Goal: Transaction & Acquisition: Obtain resource

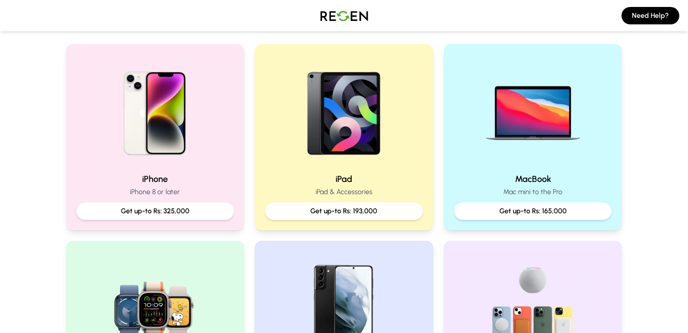
scroll to position [168, 0]
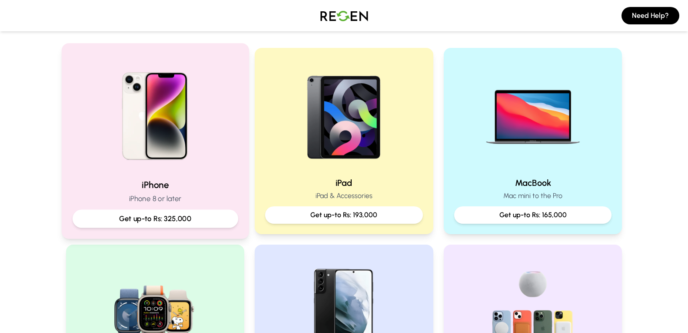
click at [179, 140] on img at bounding box center [154, 112] width 117 height 117
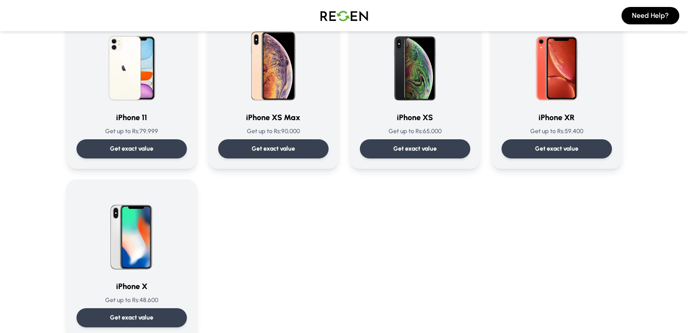
scroll to position [930, 0]
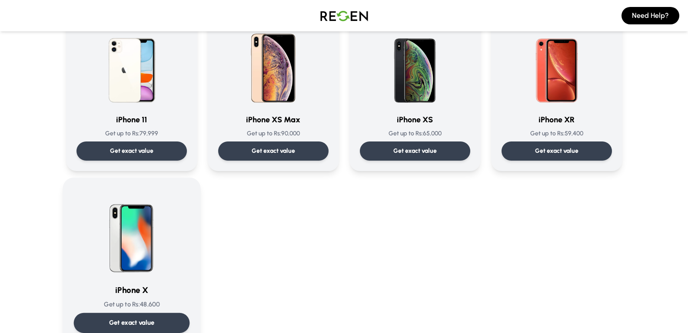
click at [128, 259] on img at bounding box center [132, 232] width 88 height 88
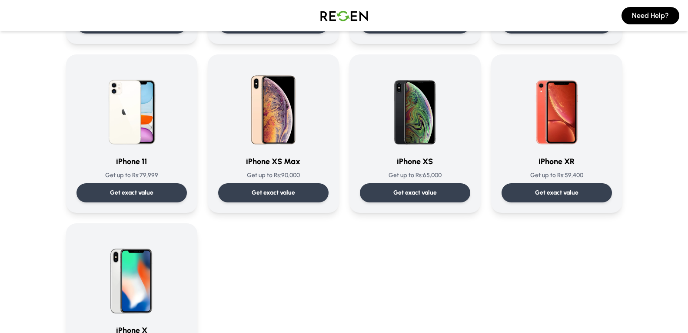
scroll to position [891, 0]
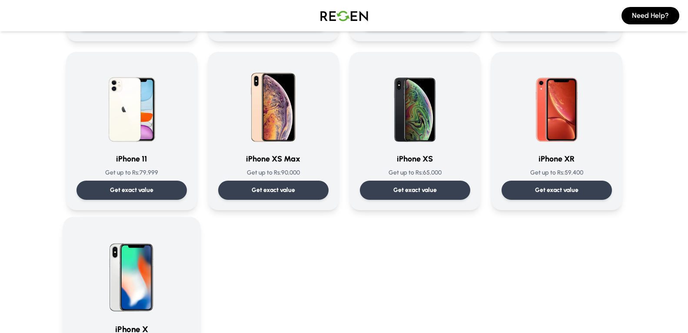
click at [107, 262] on img at bounding box center [132, 271] width 88 height 88
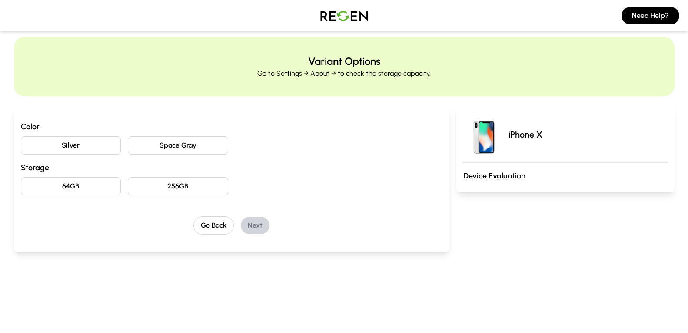
scroll to position [8, 0]
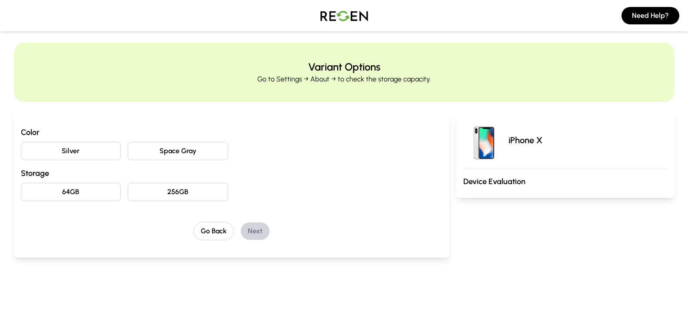
click at [176, 154] on button "Space Gray" at bounding box center [178, 151] width 100 height 18
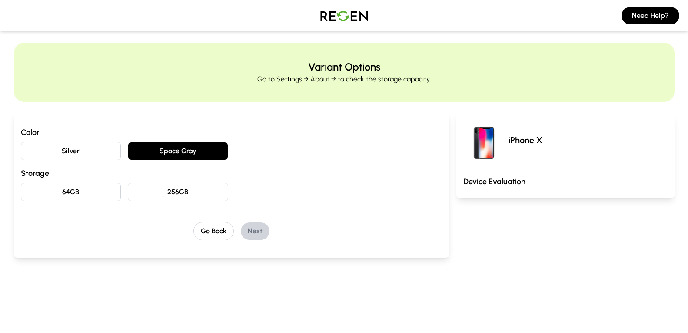
click at [87, 149] on button "Silver" at bounding box center [71, 151] width 100 height 18
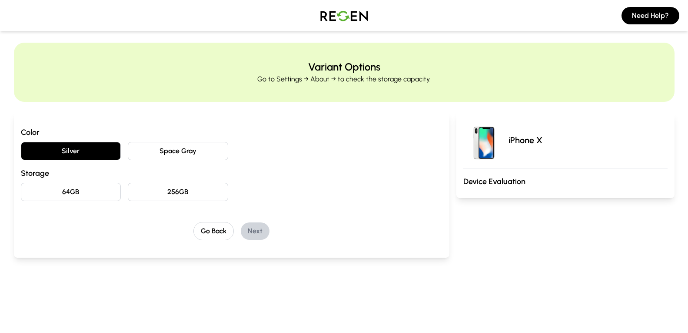
click at [103, 197] on button "64GB" at bounding box center [71, 192] width 100 height 18
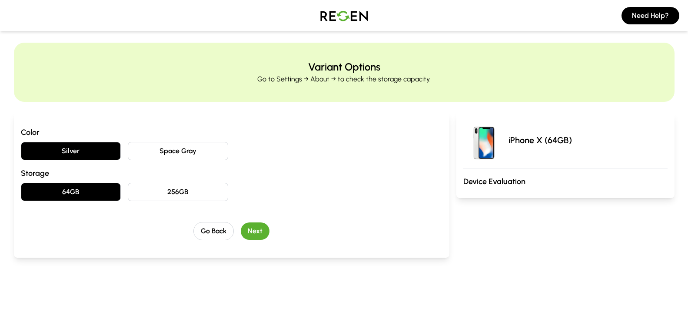
click at [262, 235] on button "Next" at bounding box center [255, 230] width 29 height 17
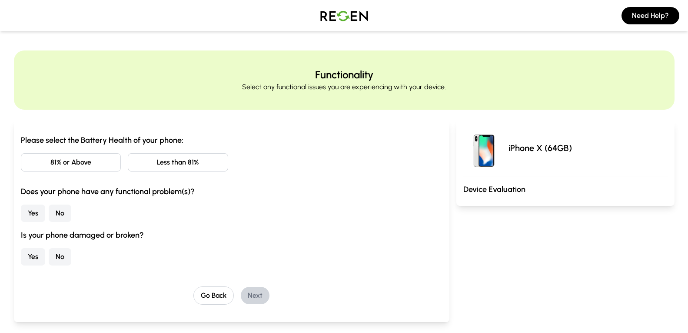
scroll to position [30, 0]
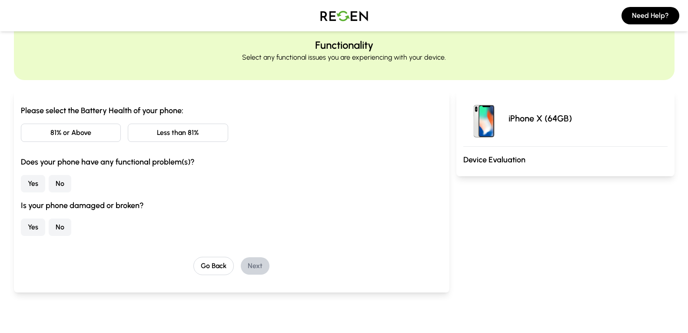
click at [195, 134] on button "Less than 81%" at bounding box center [178, 132] width 100 height 18
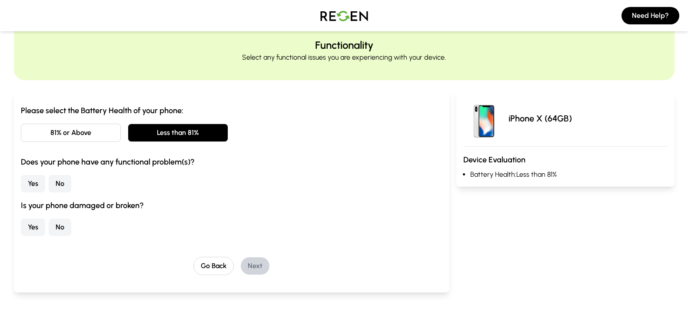
click at [59, 186] on button "No" at bounding box center [60, 183] width 23 height 17
click at [63, 231] on button "No" at bounding box center [60, 226] width 23 height 17
click at [258, 263] on button "Next" at bounding box center [255, 265] width 29 height 17
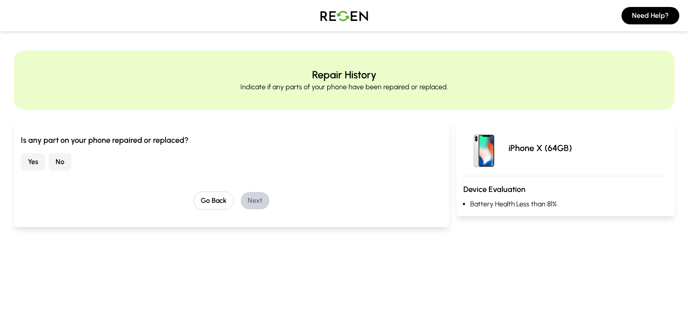
click at [34, 160] on button "Yes" at bounding box center [33, 161] width 24 height 17
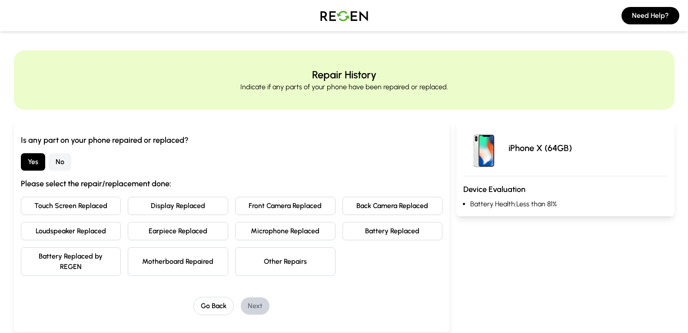
click at [106, 206] on button "Touch Screen Replaced" at bounding box center [71, 205] width 100 height 18
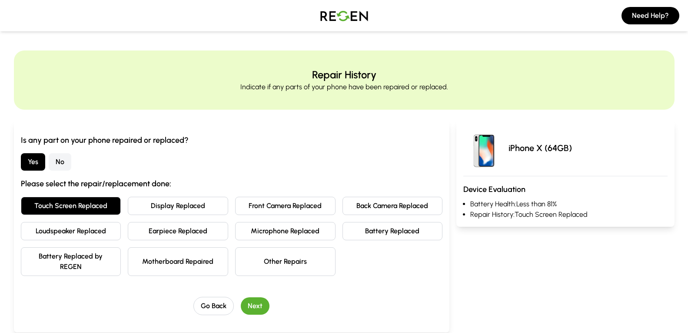
click at [253, 304] on button "Next" at bounding box center [255, 305] width 29 height 17
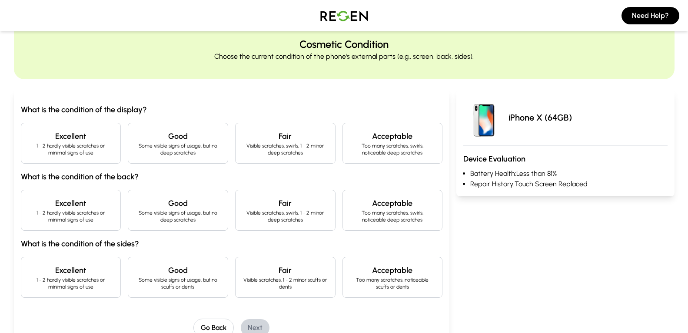
scroll to position [32, 0]
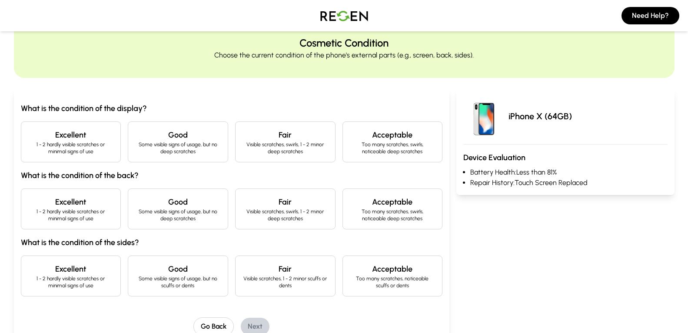
click at [87, 142] on p "1 - 2 hardly visible scratches or minimal signs of use" at bounding box center [71, 148] width 86 height 14
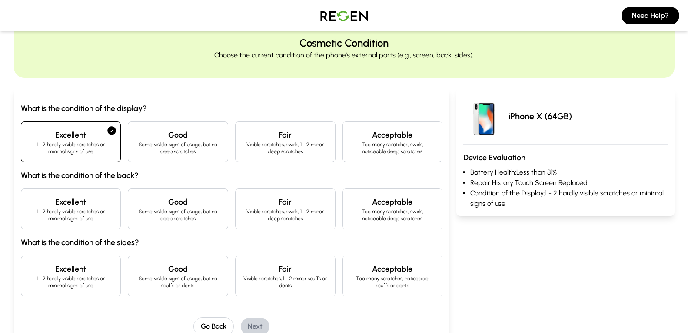
click at [108, 196] on h4 "Excellent" at bounding box center [71, 202] width 86 height 12
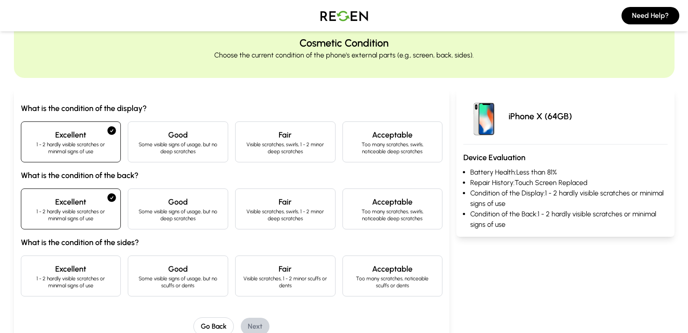
click at [96, 270] on h4 "Excellent" at bounding box center [71, 269] width 86 height 12
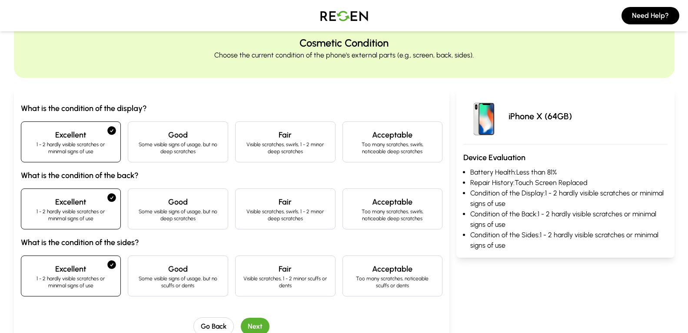
click at [257, 322] on button "Next" at bounding box center [255, 325] width 29 height 17
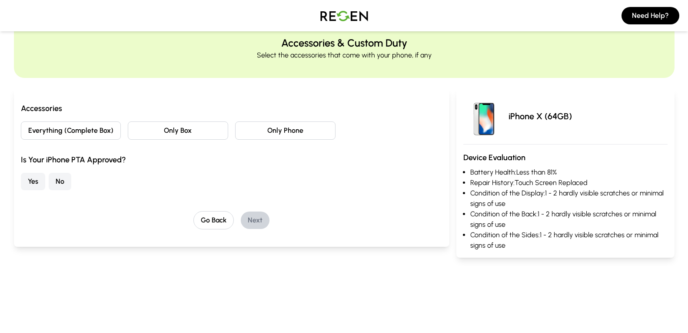
scroll to position [0, 0]
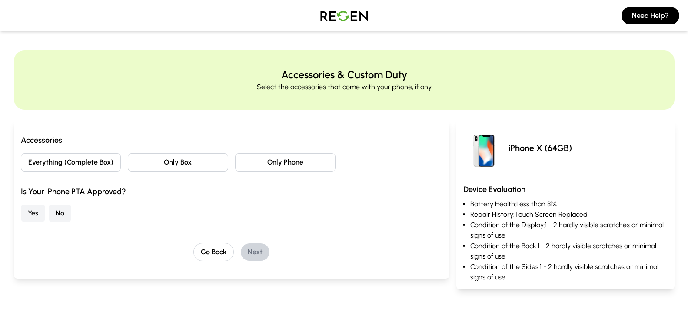
click at [110, 163] on button "Everything (Complete Box)" at bounding box center [71, 162] width 100 height 18
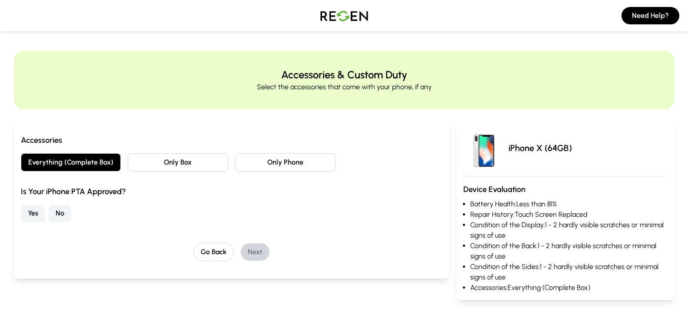
click at [58, 212] on button "No" at bounding box center [60, 212] width 23 height 17
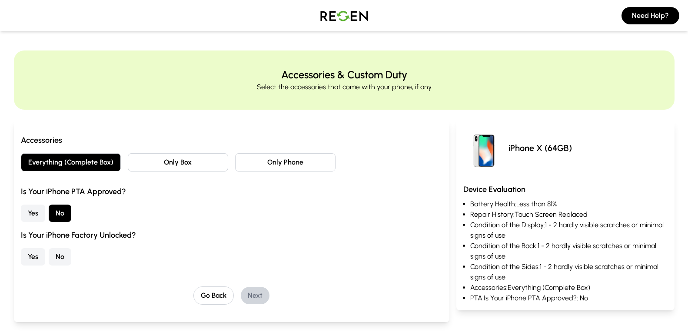
click at [37, 253] on button "Yes" at bounding box center [33, 256] width 24 height 17
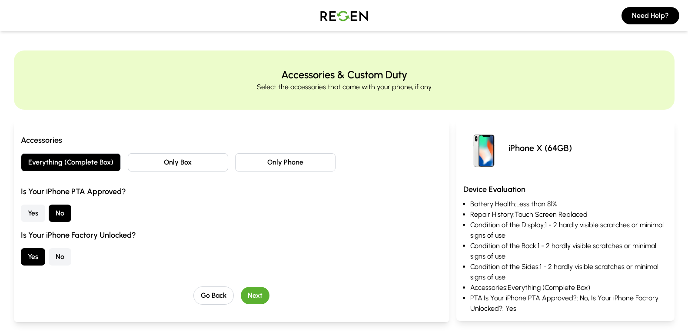
click at [256, 296] on button "Next" at bounding box center [255, 294] width 29 height 17
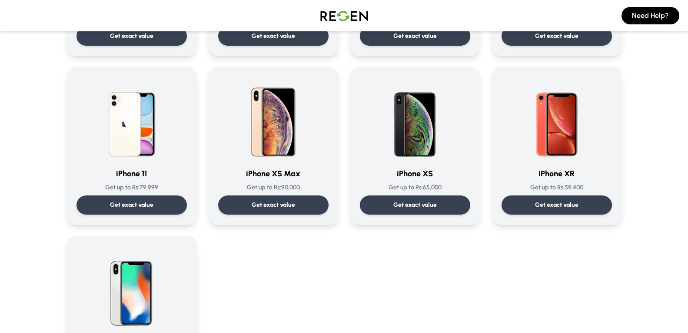
scroll to position [868, 0]
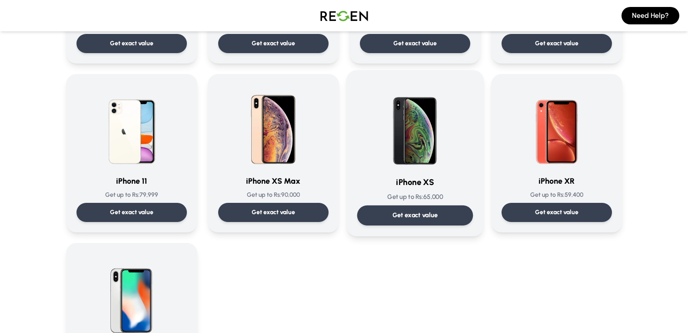
click at [443, 143] on img at bounding box center [415, 125] width 88 height 88
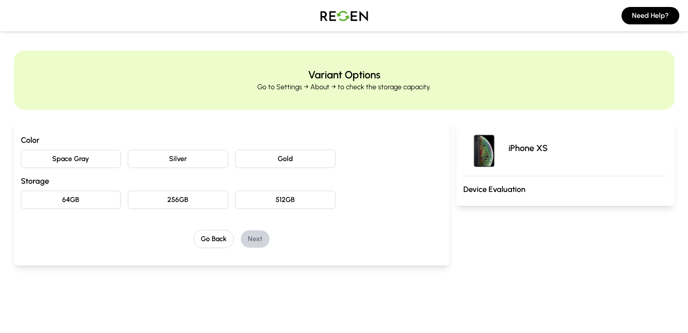
click at [182, 160] on button "Silver" at bounding box center [178, 159] width 100 height 18
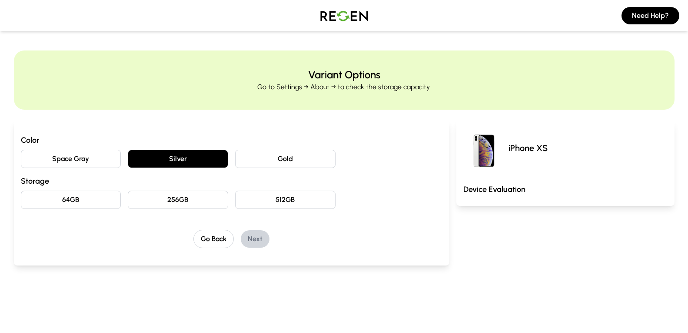
click at [103, 201] on button "64GB" at bounding box center [71, 199] width 100 height 18
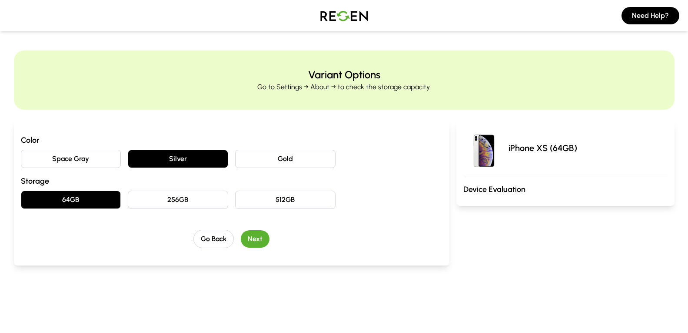
click at [266, 243] on button "Next" at bounding box center [255, 238] width 29 height 17
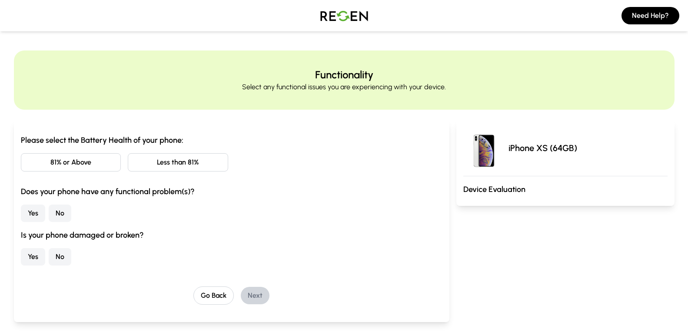
click at [158, 162] on button "Less than 81%" at bounding box center [178, 162] width 100 height 18
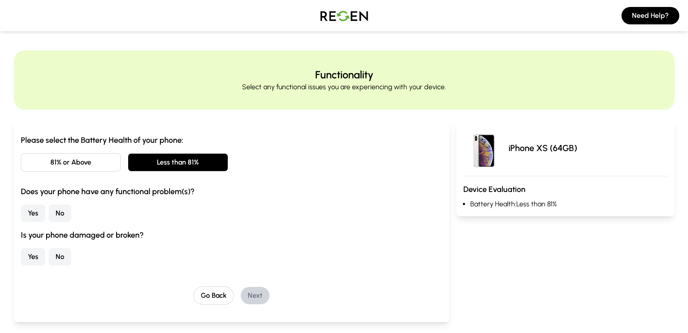
click at [66, 217] on button "No" at bounding box center [60, 212] width 23 height 17
click at [64, 256] on button "No" at bounding box center [60, 256] width 23 height 17
click at [251, 299] on button "Next" at bounding box center [255, 294] width 29 height 17
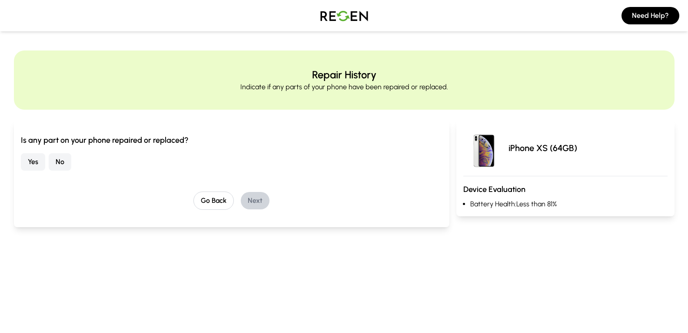
click at [37, 157] on button "Yes" at bounding box center [33, 161] width 24 height 17
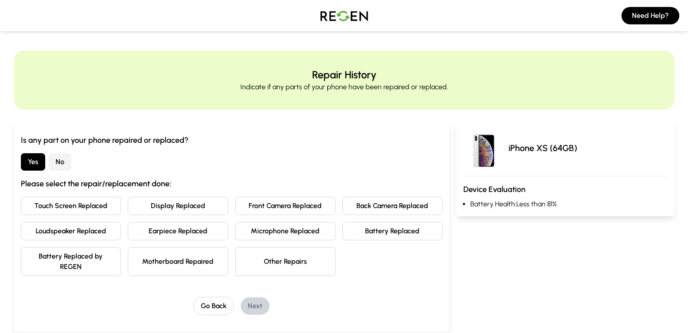
click at [88, 206] on button "Touch Screen Replaced" at bounding box center [71, 205] width 100 height 18
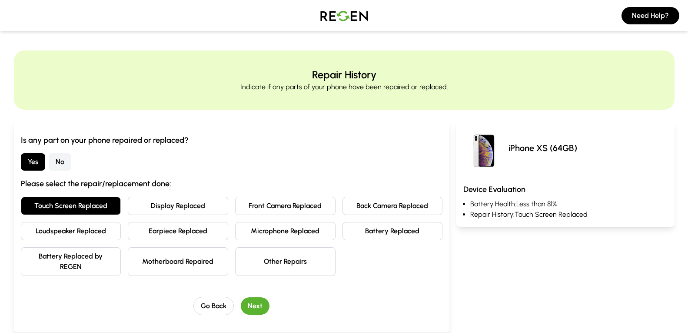
click at [256, 303] on button "Next" at bounding box center [255, 305] width 29 height 17
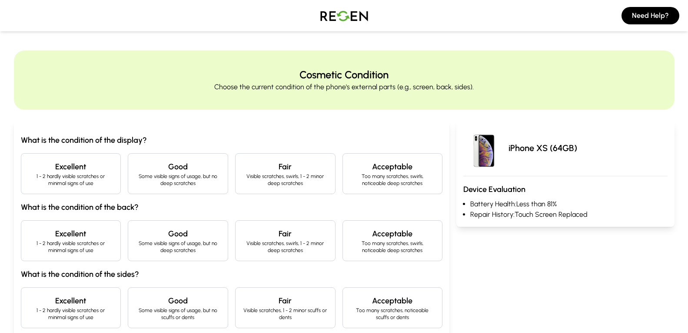
click at [74, 180] on p "1 - 2 hardly visible scratches or minimal signs of use" at bounding box center [71, 180] width 86 height 14
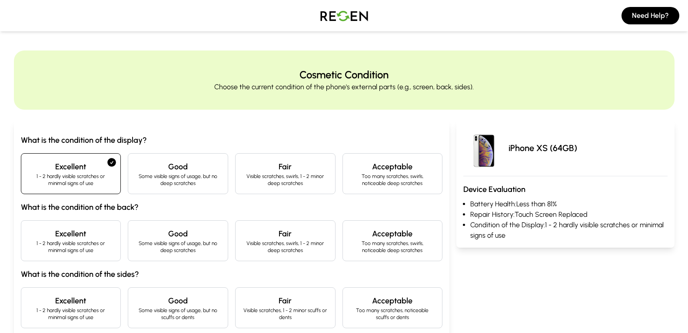
click at [94, 244] on p "1 - 2 hardly visible scratches or minimal signs of use" at bounding box center [71, 247] width 86 height 14
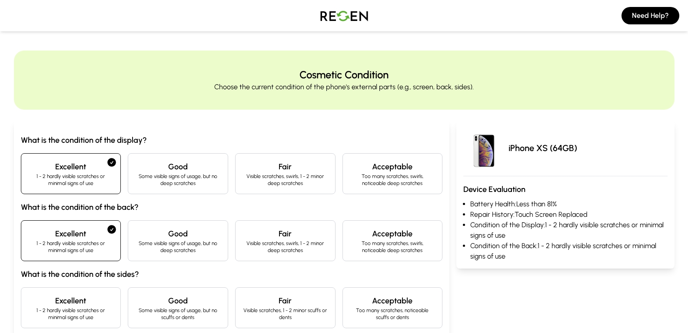
click at [109, 296] on h4 "Excellent" at bounding box center [71, 300] width 86 height 12
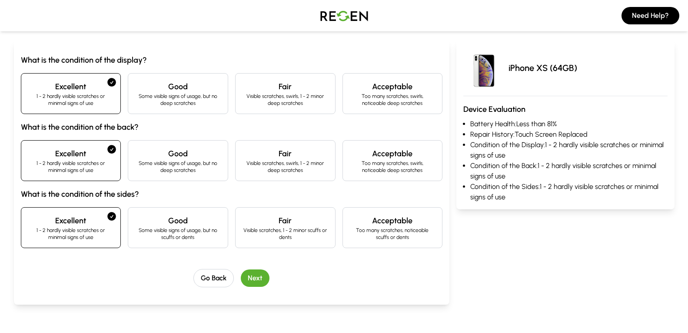
scroll to position [118, 0]
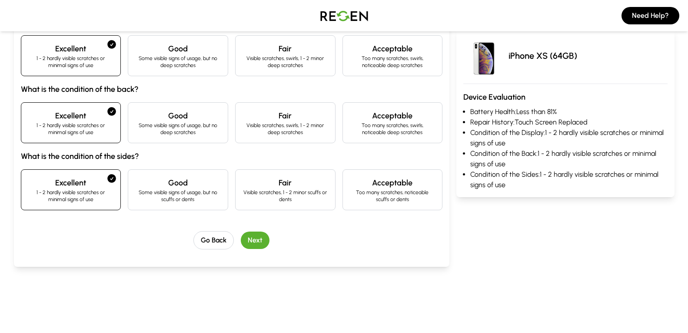
click at [256, 244] on button "Next" at bounding box center [255, 239] width 29 height 17
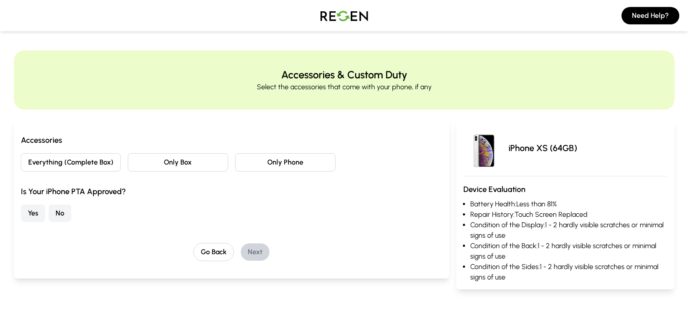
click at [107, 162] on button "Everything (Complete Box)" at bounding box center [71, 162] width 100 height 18
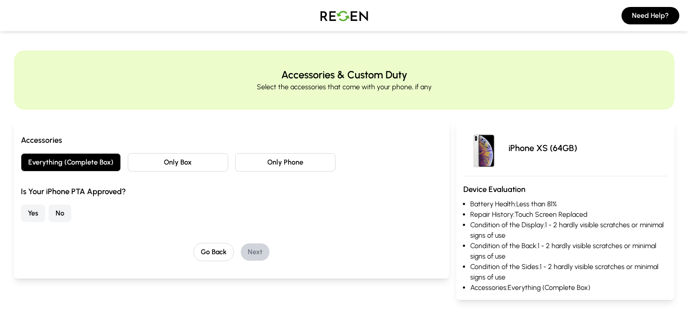
click at [59, 213] on button "No" at bounding box center [60, 212] width 23 height 17
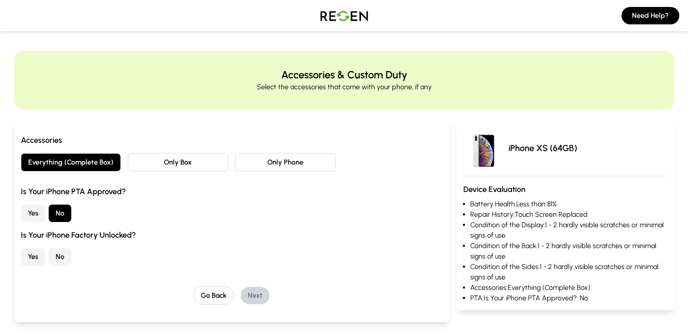
click at [22, 259] on button "Yes" at bounding box center [33, 256] width 24 height 17
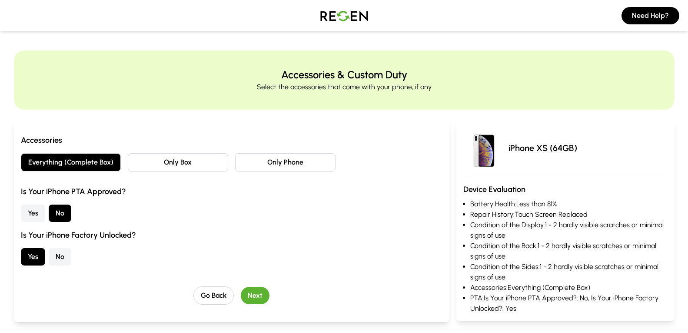
click at [264, 293] on button "Next" at bounding box center [255, 294] width 29 height 17
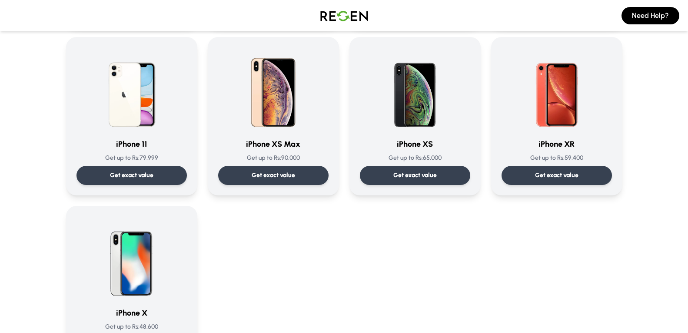
scroll to position [900, 0]
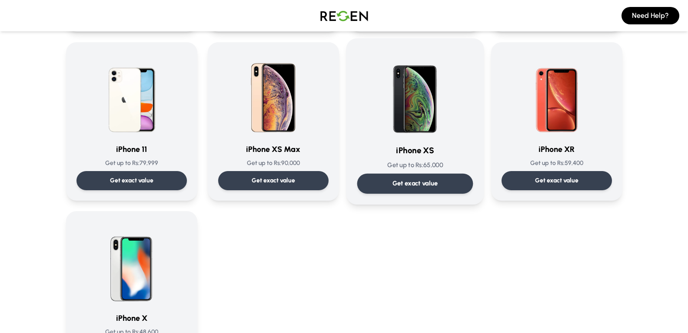
click at [439, 137] on div "iPhone XS Get up to Rs: 65,000 Get exact value" at bounding box center [415, 121] width 116 height 144
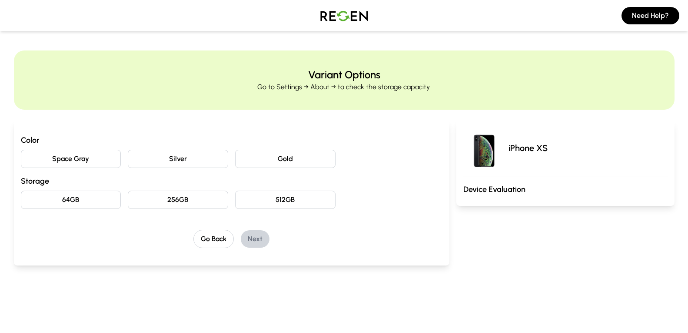
click at [187, 162] on button "Silver" at bounding box center [178, 159] width 100 height 18
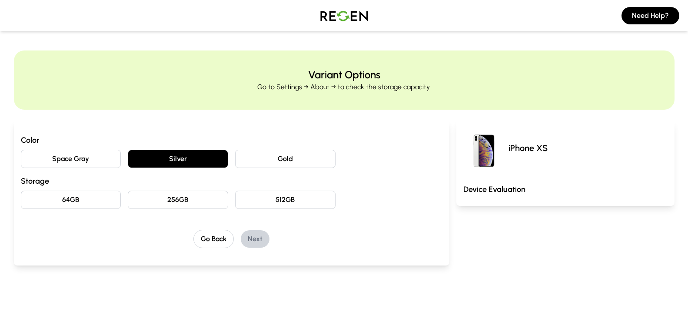
click at [96, 205] on button "64GB" at bounding box center [71, 199] width 100 height 18
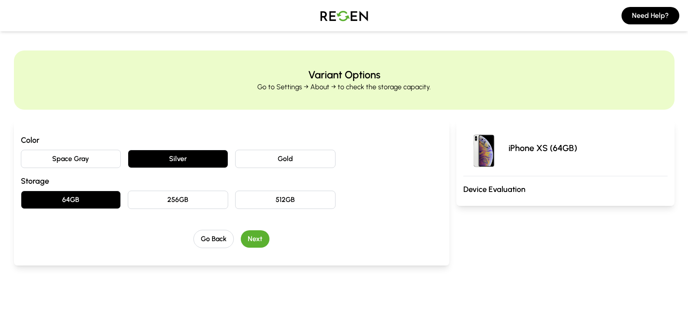
click at [253, 243] on button "Next" at bounding box center [255, 238] width 29 height 17
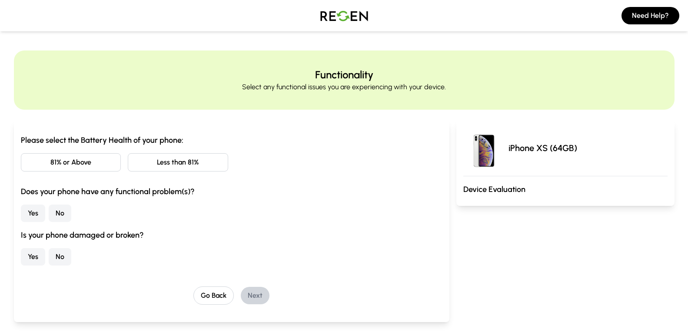
click at [96, 161] on button "81% or Above" at bounding box center [71, 162] width 100 height 18
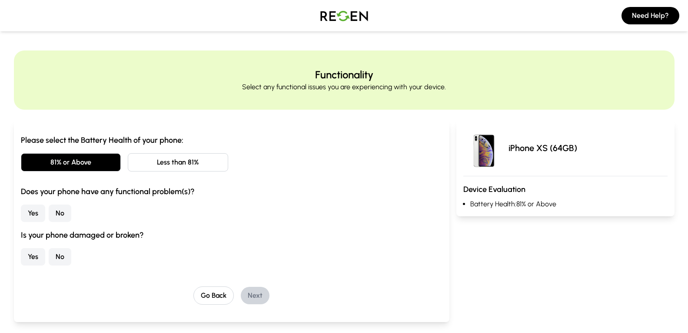
click at [62, 215] on button "No" at bounding box center [60, 212] width 23 height 17
click at [60, 263] on button "No" at bounding box center [60, 256] width 23 height 17
click at [255, 289] on button "Next" at bounding box center [255, 294] width 29 height 17
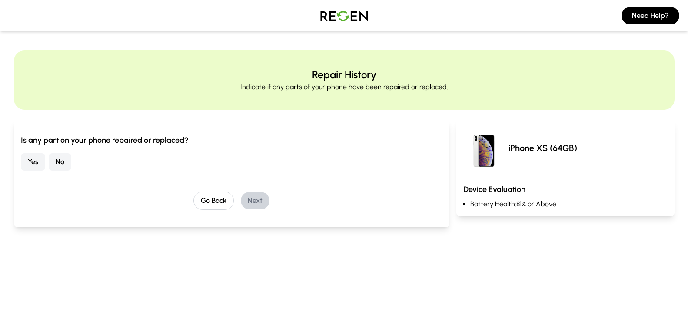
click at [30, 163] on button "Yes" at bounding box center [33, 161] width 24 height 17
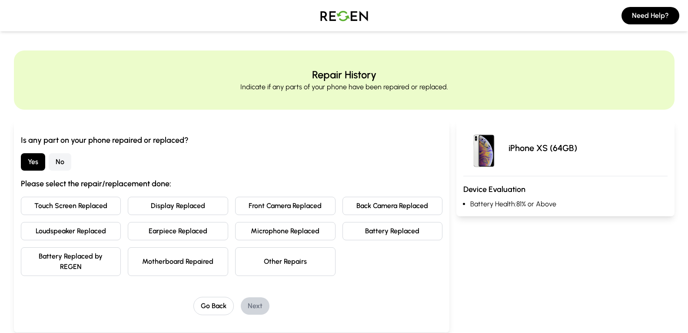
click at [86, 209] on button "Touch Screen Replaced" at bounding box center [71, 205] width 100 height 18
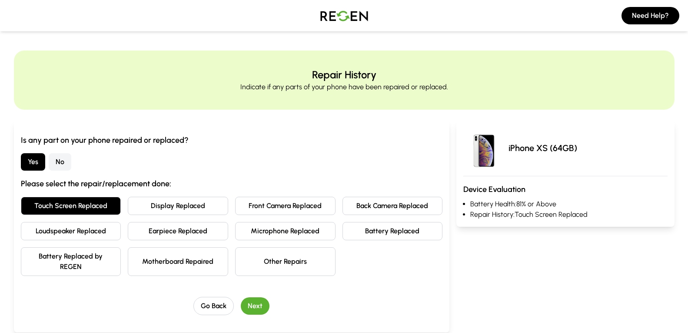
click at [251, 304] on button "Next" at bounding box center [255, 305] width 29 height 17
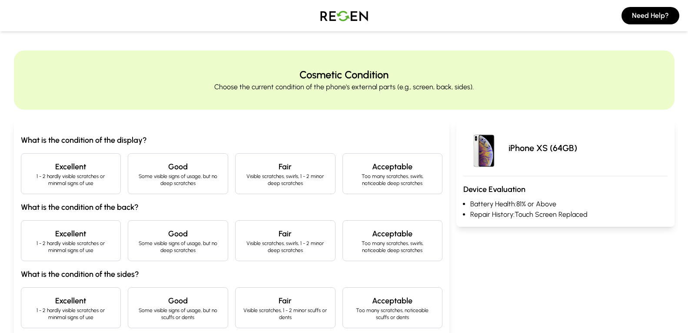
click at [108, 168] on h4 "Excellent" at bounding box center [71, 166] width 86 height 12
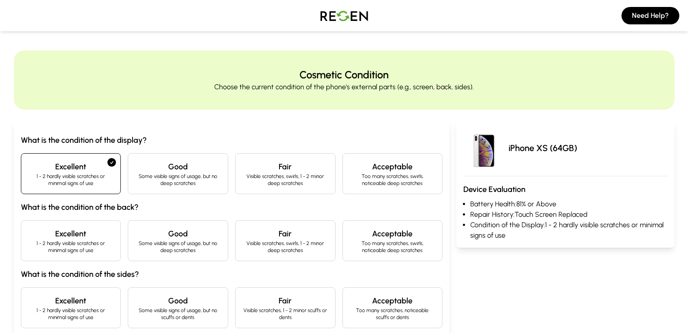
click at [111, 237] on h4 "Excellent" at bounding box center [71, 233] width 86 height 12
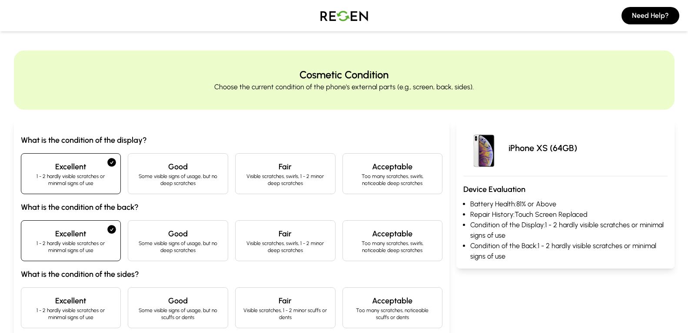
click at [109, 292] on div "Excellent 1 - 2 hardly visible scratches or minimal signs of use" at bounding box center [71, 307] width 100 height 41
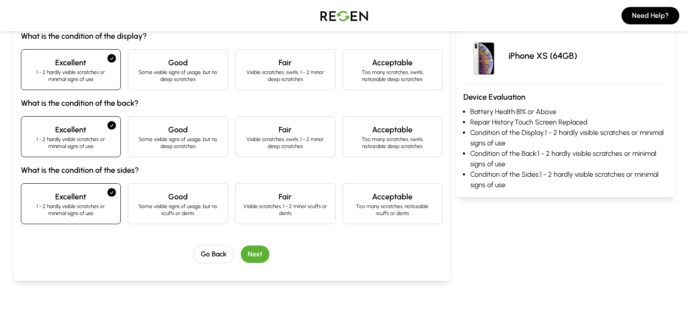
scroll to position [106, 0]
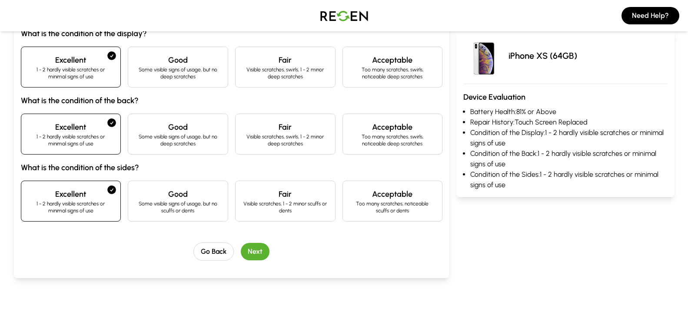
click at [263, 258] on button "Next" at bounding box center [255, 251] width 29 height 17
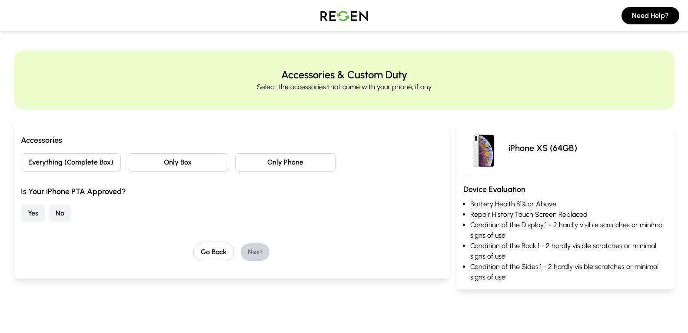
click at [104, 167] on button "Everything (Complete Box)" at bounding box center [71, 162] width 100 height 18
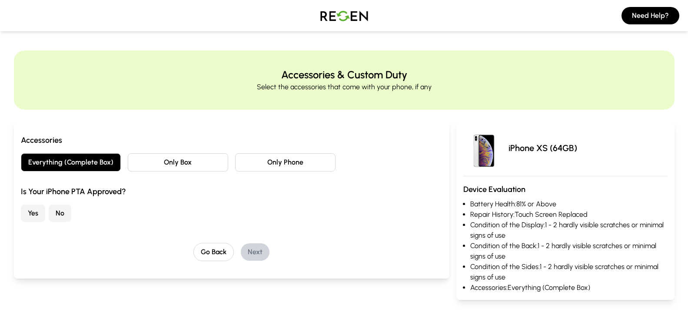
click at [34, 213] on button "Yes" at bounding box center [33, 212] width 24 height 17
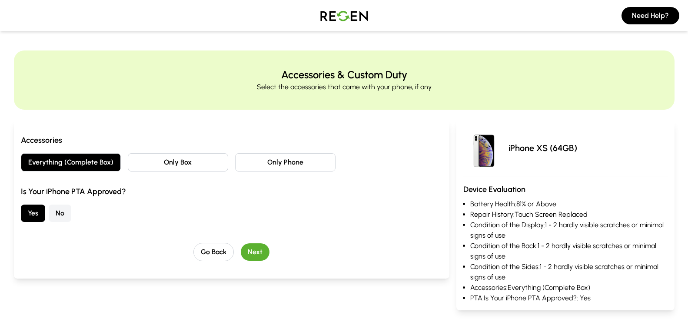
click at [257, 259] on button "Next" at bounding box center [255, 251] width 29 height 17
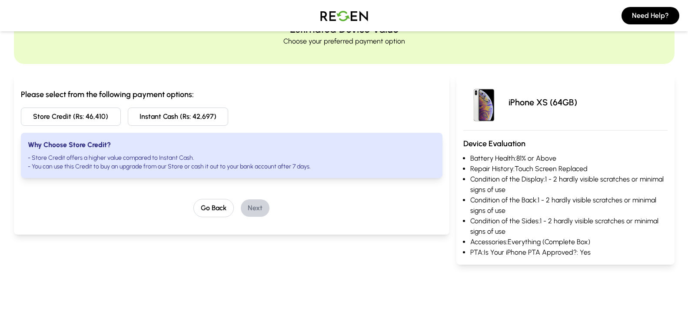
scroll to position [43, 0]
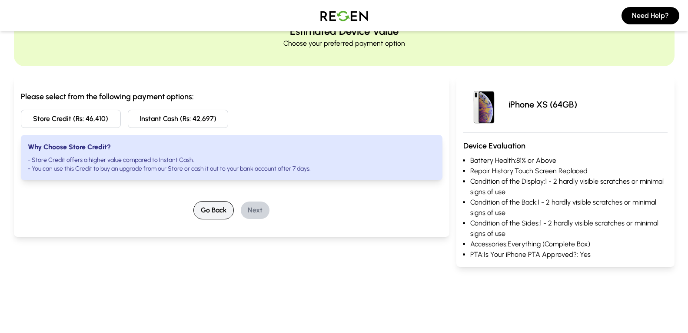
click at [215, 211] on button "Go Back" at bounding box center [213, 210] width 40 height 18
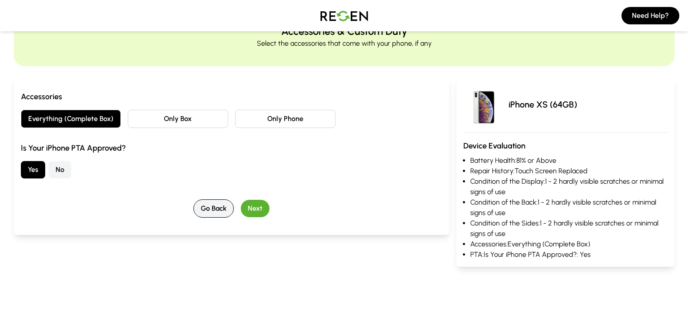
scroll to position [0, 0]
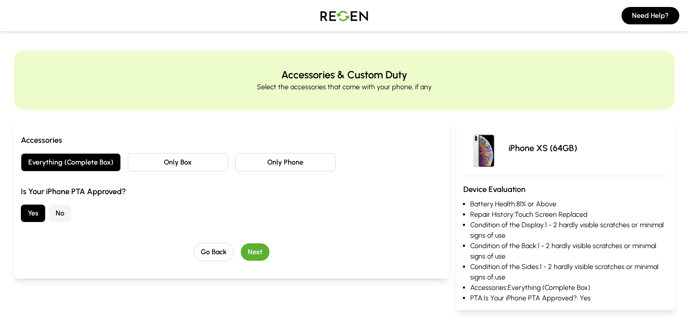
click at [57, 213] on button "No" at bounding box center [60, 212] width 23 height 17
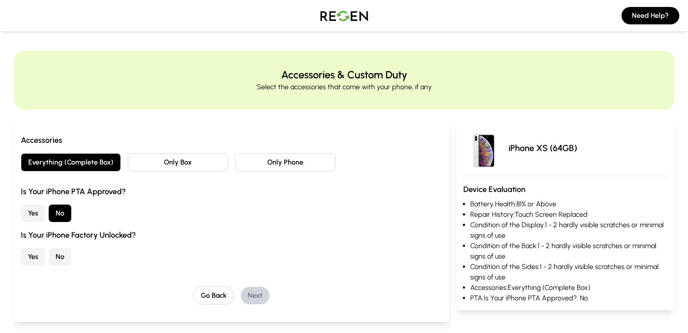
click at [41, 259] on button "Yes" at bounding box center [33, 256] width 24 height 17
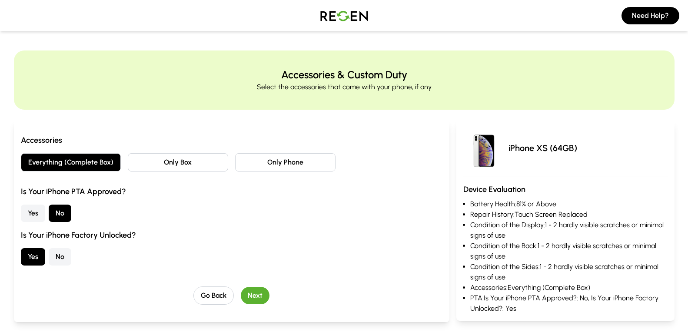
click at [257, 295] on button "Next" at bounding box center [255, 294] width 29 height 17
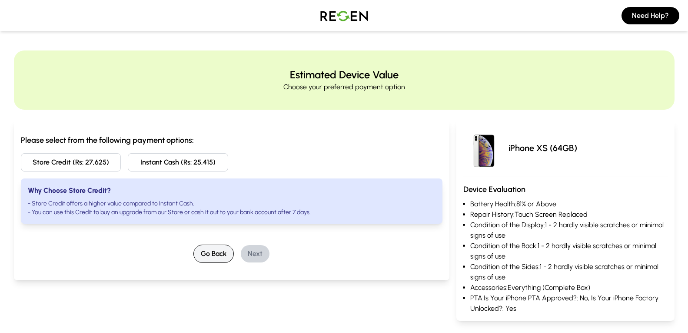
click at [213, 254] on button "Go Back" at bounding box center [213, 253] width 40 height 18
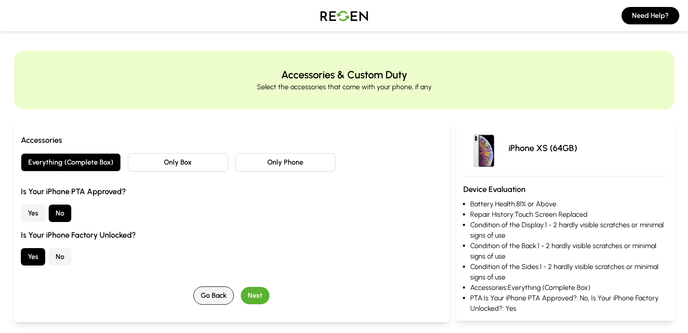
click at [210, 294] on button "Go Back" at bounding box center [213, 295] width 40 height 18
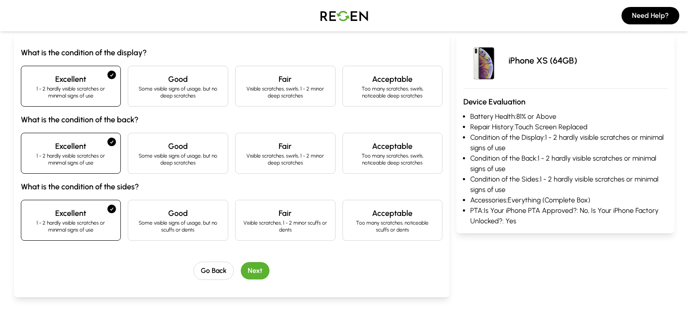
scroll to position [117, 0]
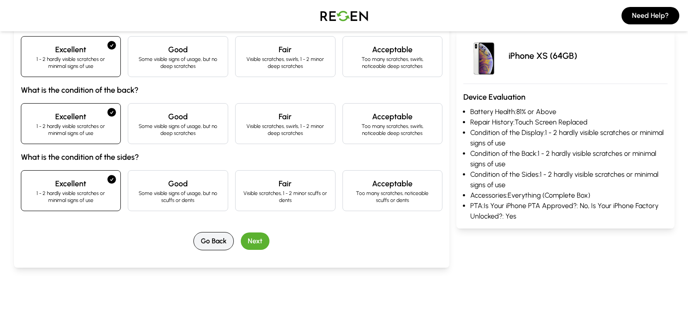
click at [219, 240] on button "Go Back" at bounding box center [213, 241] width 40 height 18
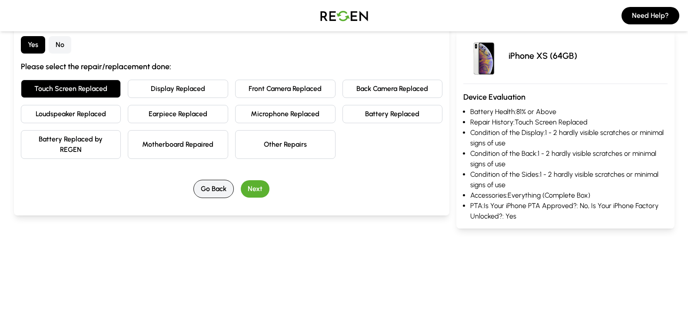
scroll to position [0, 0]
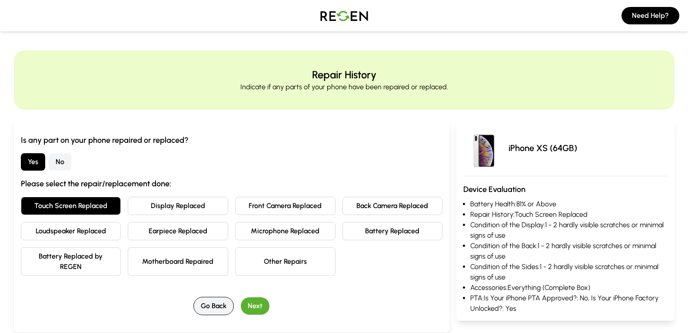
click at [222, 307] on button "Go Back" at bounding box center [213, 305] width 40 height 18
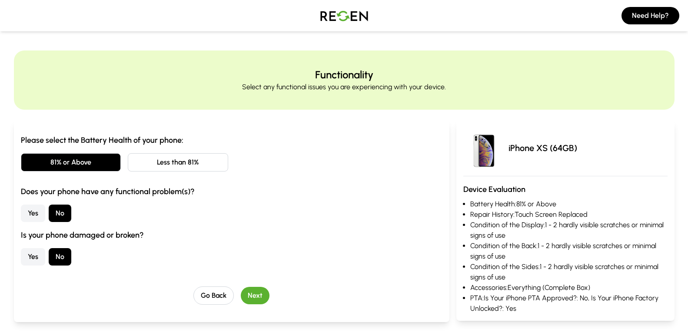
click at [176, 157] on button "Less than 81%" at bounding box center [178, 162] width 100 height 18
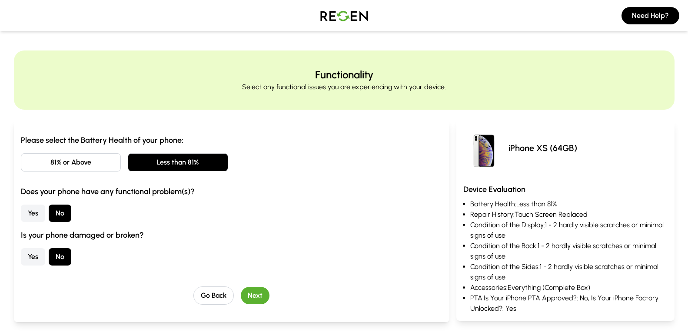
click at [251, 295] on button "Next" at bounding box center [255, 294] width 29 height 17
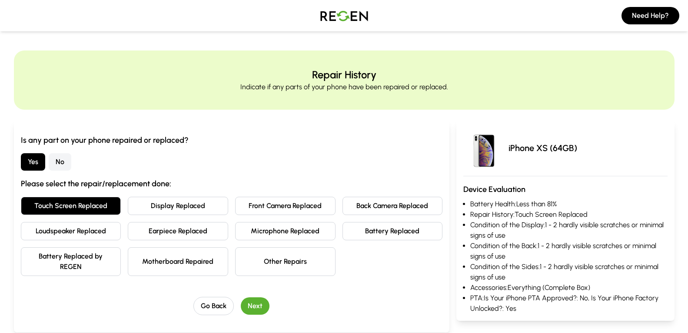
click at [257, 309] on button "Next" at bounding box center [255, 305] width 29 height 17
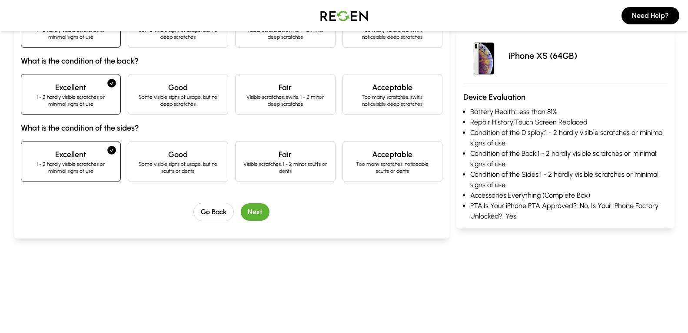
scroll to position [157, 0]
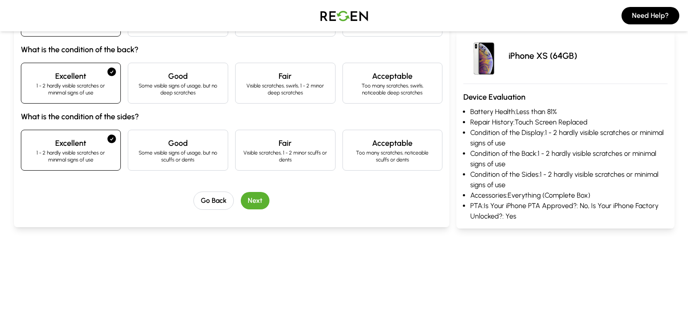
click at [252, 201] on button "Next" at bounding box center [255, 200] width 29 height 17
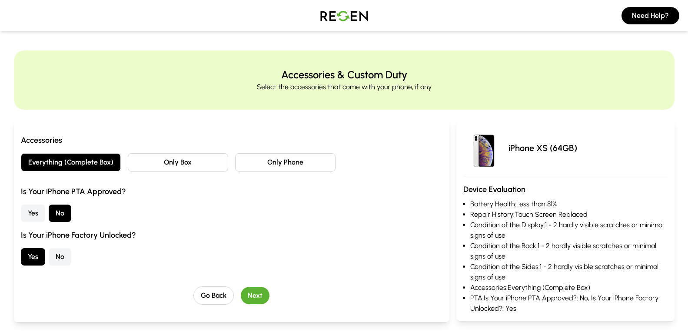
click at [30, 214] on button "Yes" at bounding box center [33, 212] width 24 height 17
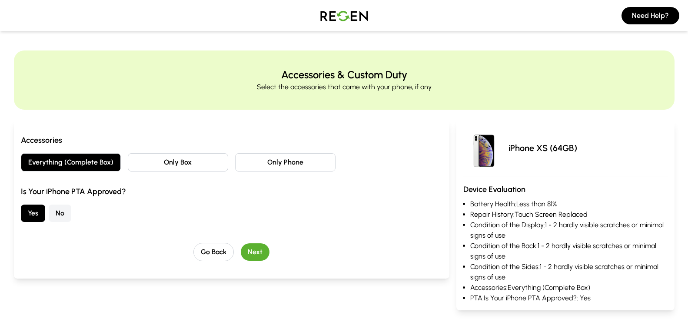
click at [259, 249] on button "Next" at bounding box center [255, 251] width 29 height 17
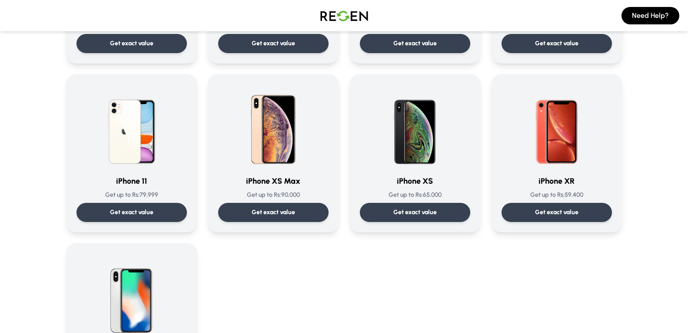
scroll to position [866, 0]
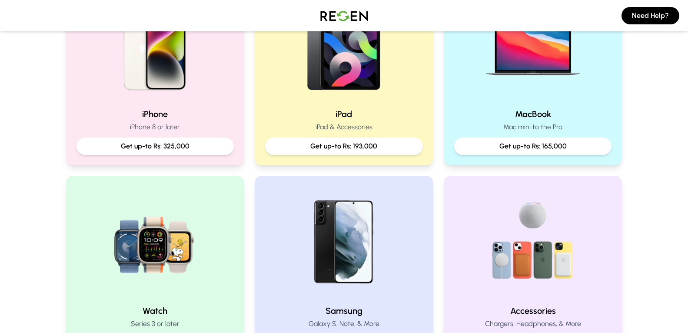
scroll to position [265, 0]
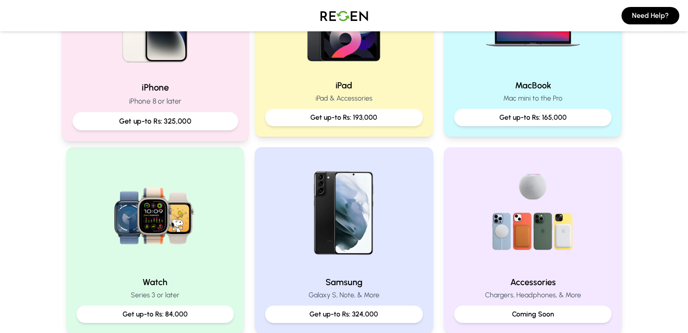
click at [174, 106] on p "iPhone 8 or later" at bounding box center [155, 101] width 166 height 11
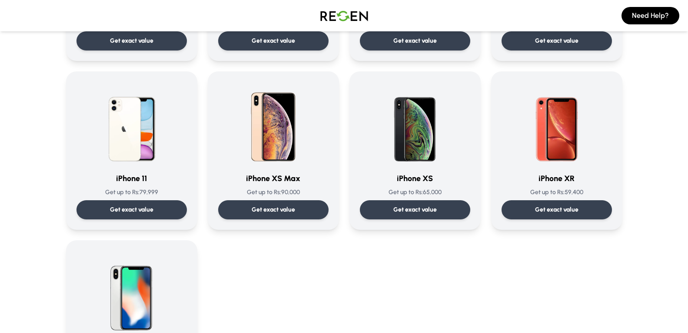
scroll to position [866, 0]
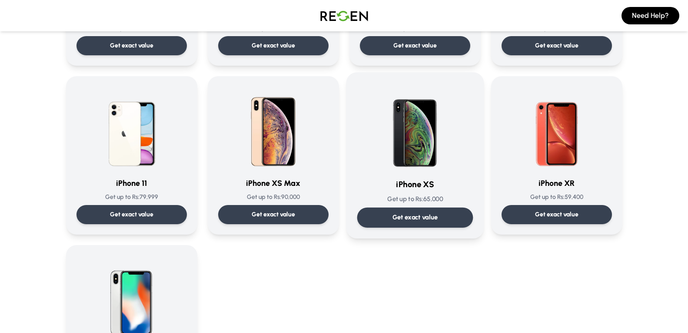
click at [413, 200] on p "Get up to Rs: 65,000" at bounding box center [415, 198] width 116 height 9
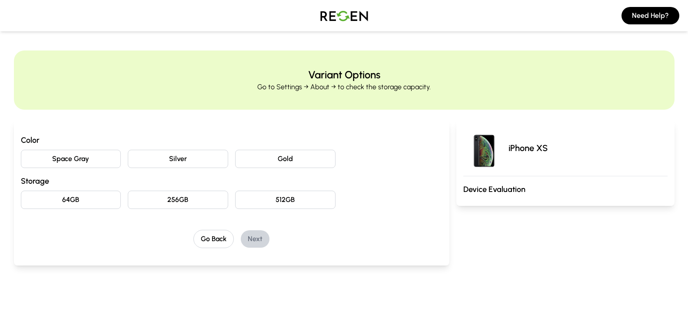
scroll to position [7, 0]
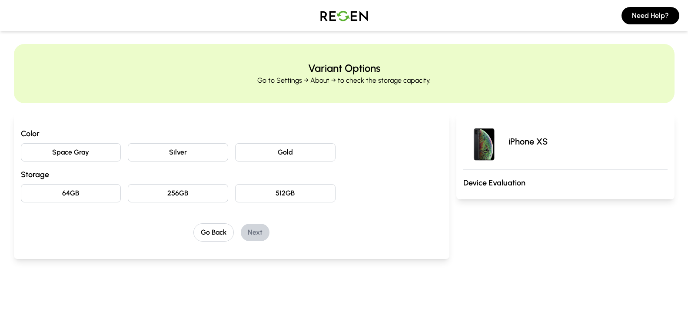
click at [199, 151] on button "Silver" at bounding box center [178, 152] width 100 height 18
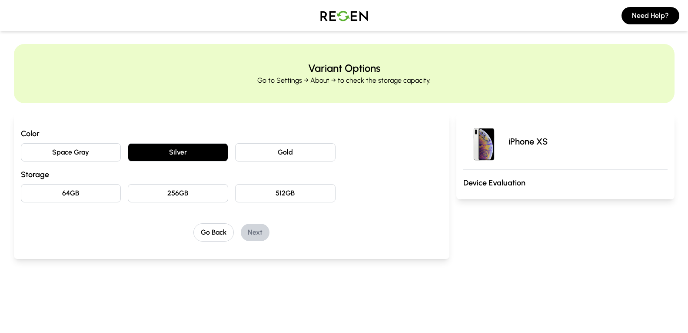
click at [60, 195] on button "64GB" at bounding box center [71, 193] width 100 height 18
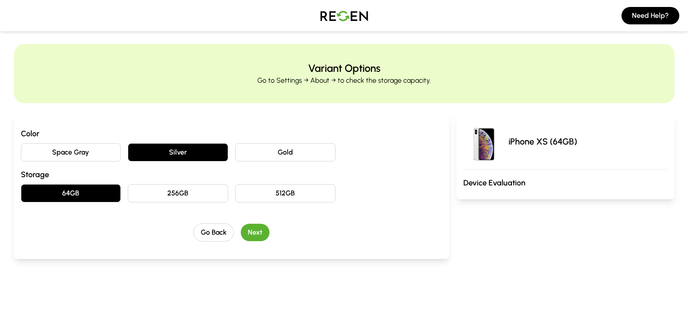
click at [250, 228] on button "Next" at bounding box center [255, 231] width 29 height 17
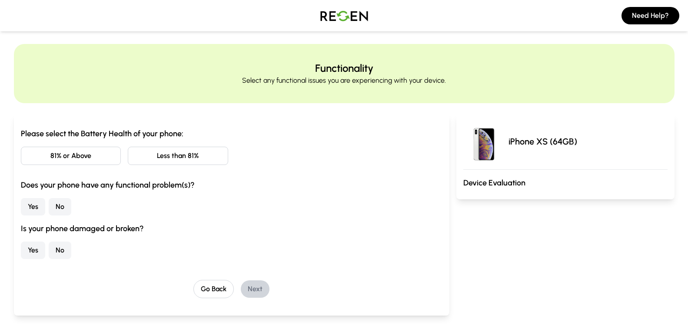
scroll to position [0, 0]
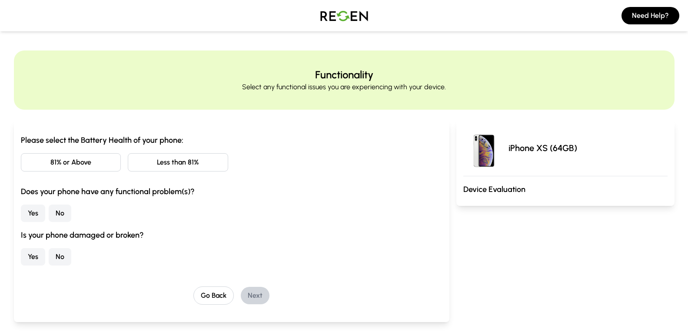
click at [176, 158] on button "Less than 81%" at bounding box center [178, 162] width 100 height 18
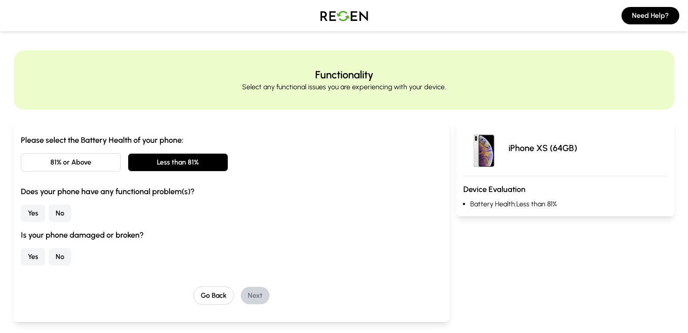
click at [55, 218] on button "No" at bounding box center [60, 212] width 23 height 17
click at [55, 256] on button "No" at bounding box center [60, 256] width 23 height 17
click at [257, 293] on button "Next" at bounding box center [255, 294] width 29 height 17
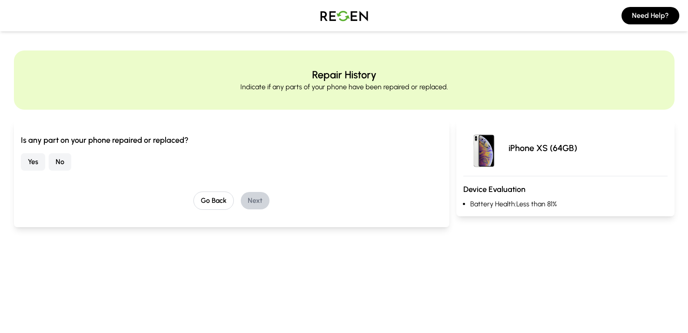
click at [58, 162] on button "No" at bounding box center [60, 161] width 23 height 17
click at [253, 196] on button "Next" at bounding box center [255, 200] width 29 height 17
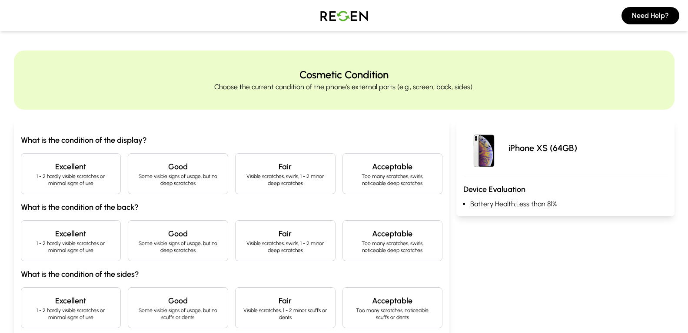
click at [98, 180] on p "1 - 2 hardly visible scratches or minimal signs of use" at bounding box center [71, 180] width 86 height 14
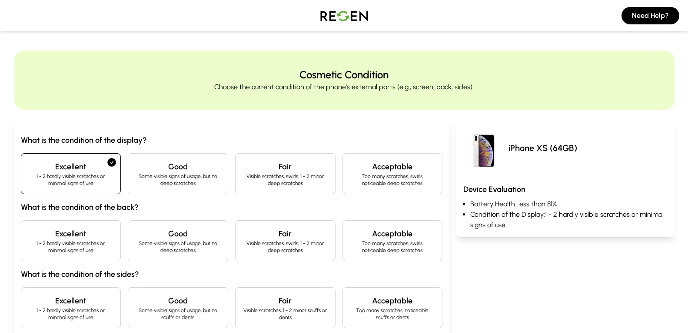
click at [115, 249] on div "Excellent 1 - 2 hardly visible scratches or minimal signs of use" at bounding box center [71, 240] width 100 height 41
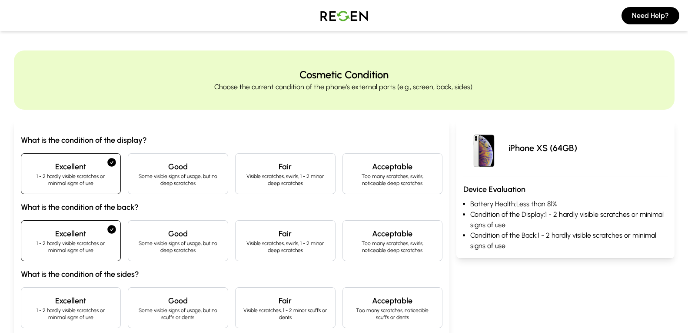
click at [110, 302] on h4 "Excellent" at bounding box center [71, 300] width 86 height 12
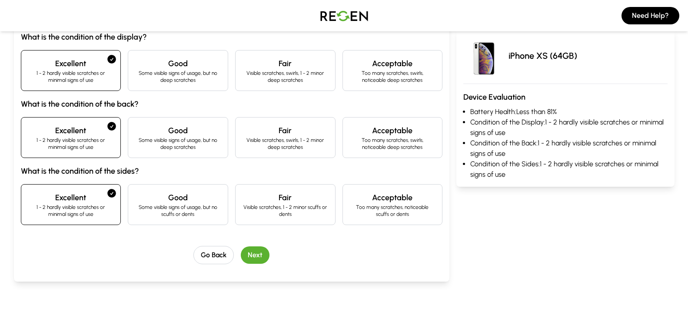
scroll to position [110, 0]
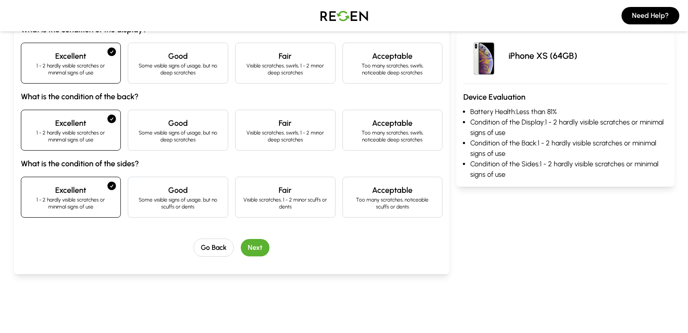
click at [265, 246] on button "Next" at bounding box center [255, 247] width 29 height 17
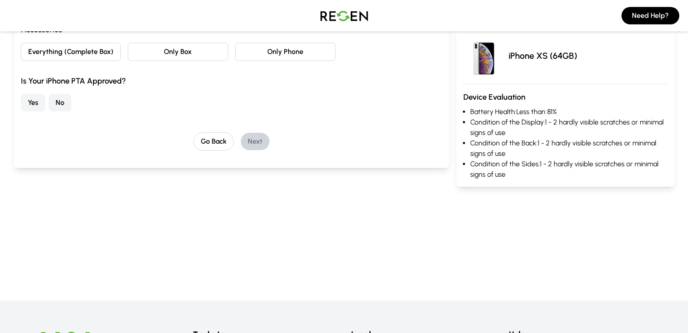
scroll to position [0, 0]
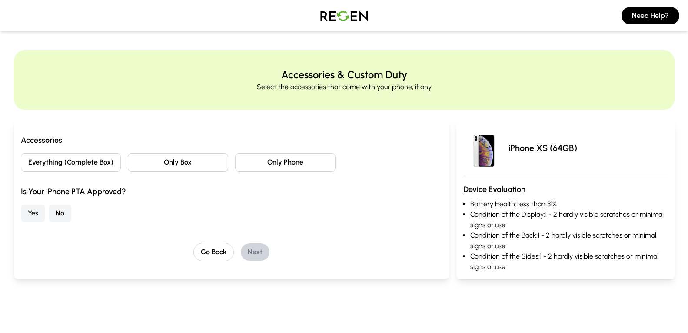
click at [110, 161] on button "Everything (Complete Box)" at bounding box center [71, 162] width 100 height 18
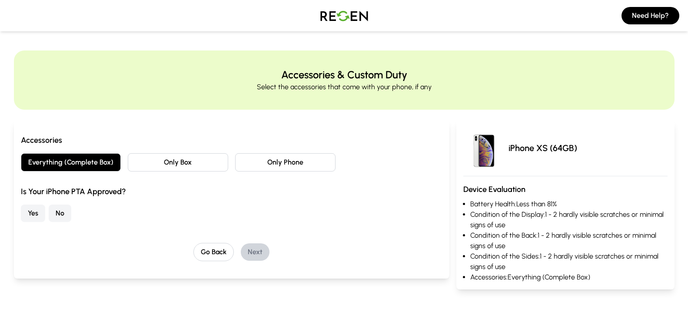
click at [67, 213] on button "No" at bounding box center [60, 212] width 23 height 17
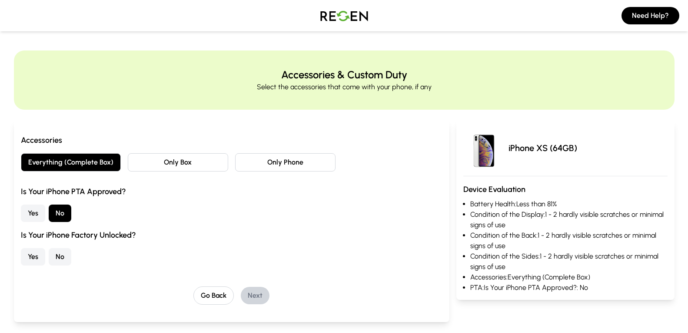
click at [40, 258] on button "Yes" at bounding box center [33, 256] width 24 height 17
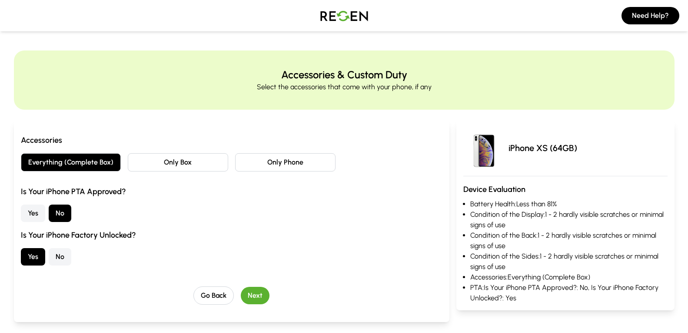
click at [261, 292] on button "Next" at bounding box center [255, 294] width 29 height 17
